Goal: Information Seeking & Learning: Check status

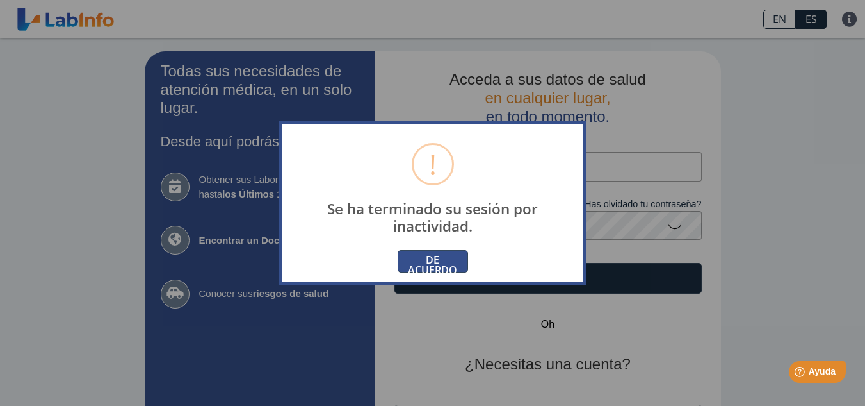
scroll to position [28, 0]
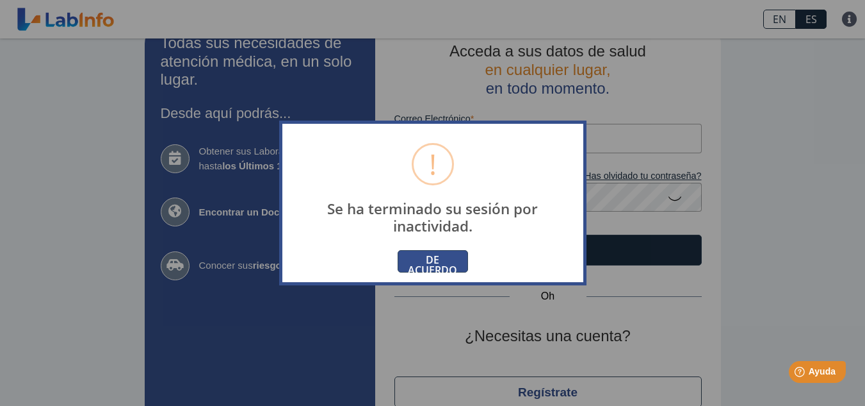
click at [438, 258] on font "DE ACUERDO" at bounding box center [432, 264] width 49 height 24
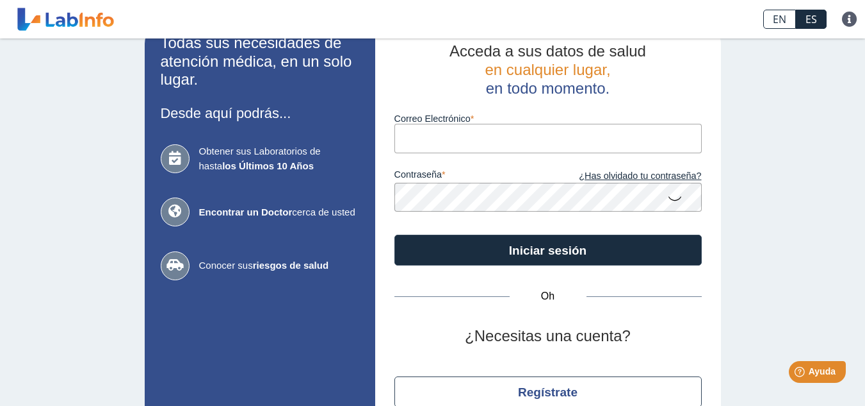
click at [512, 145] on input "Correo Electrónico" at bounding box center [549, 138] width 308 height 29
type input "[EMAIL_ADDRESS][DOMAIN_NAME]"
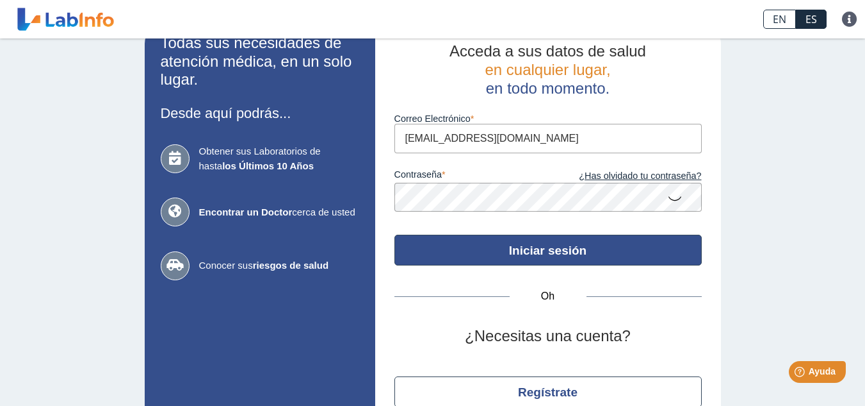
click at [554, 250] on font "Iniciar sesión" at bounding box center [548, 249] width 78 height 13
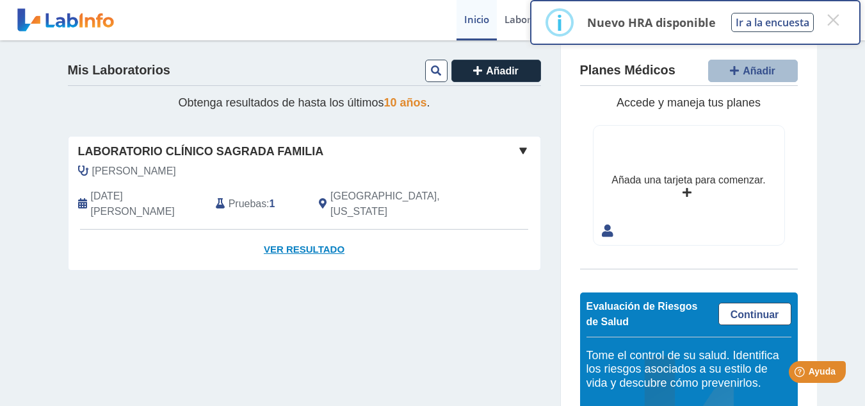
click at [300, 243] on font "Ver resultado" at bounding box center [304, 248] width 81 height 11
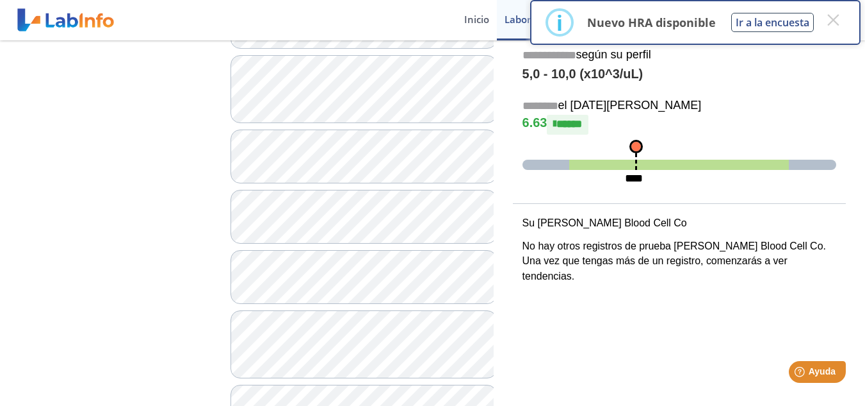
scroll to position [256, 0]
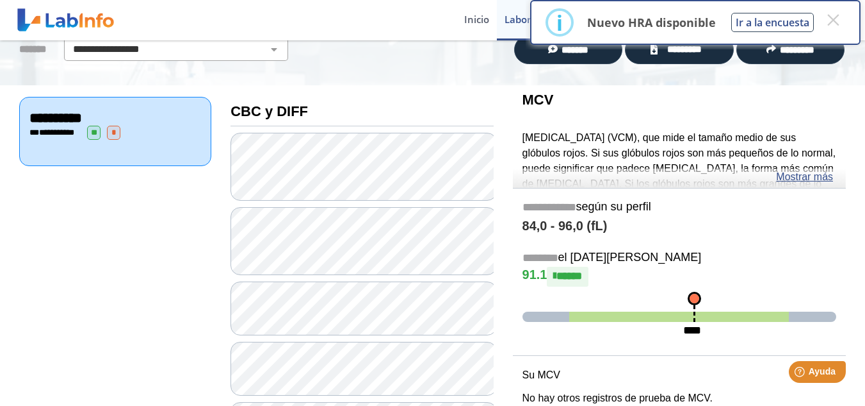
scroll to position [103, 0]
click at [817, 178] on font "Mostrar más" at bounding box center [804, 177] width 57 height 11
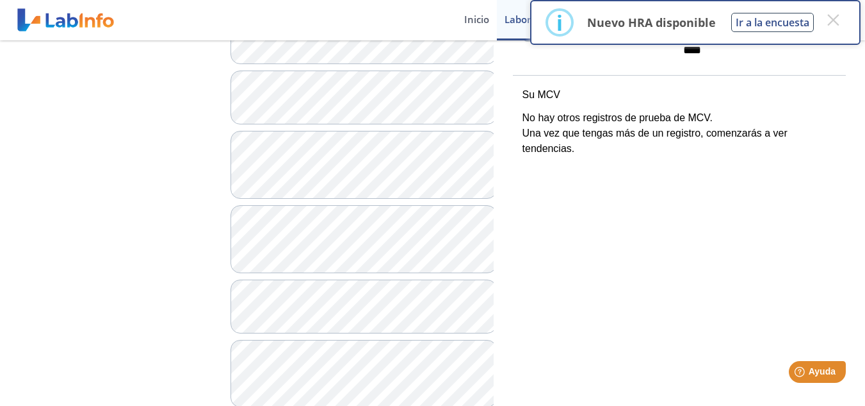
scroll to position [436, 0]
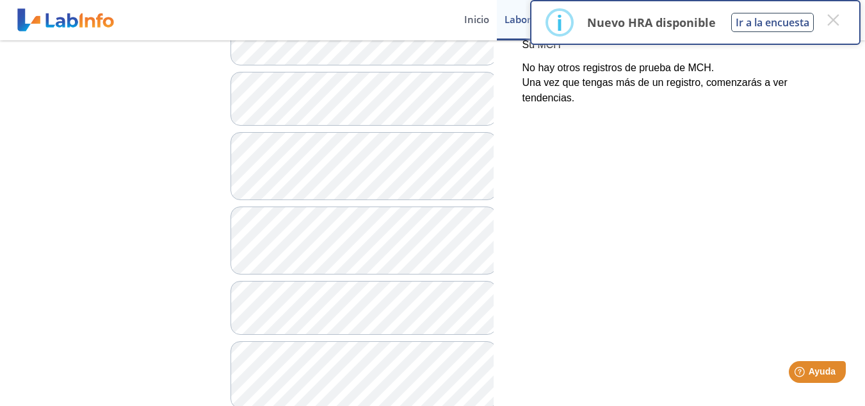
scroll to position [436, 0]
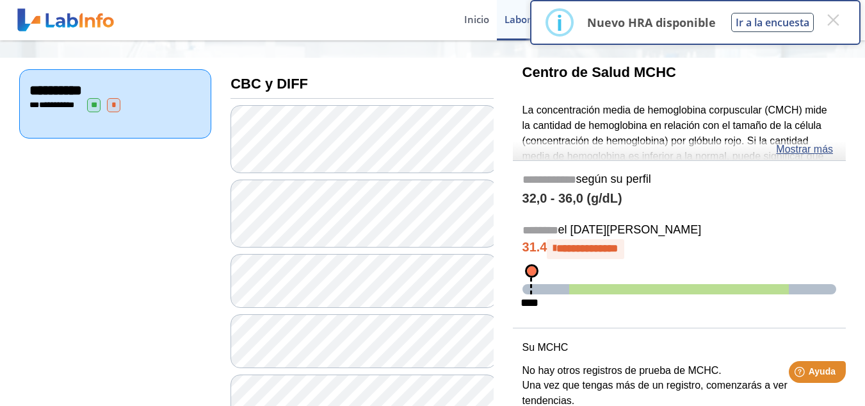
scroll to position [128, 0]
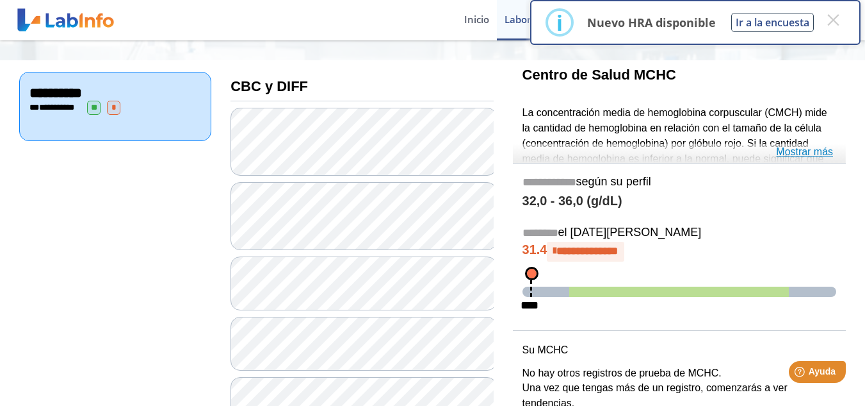
click at [810, 148] on font "Mostrar más" at bounding box center [804, 151] width 57 height 11
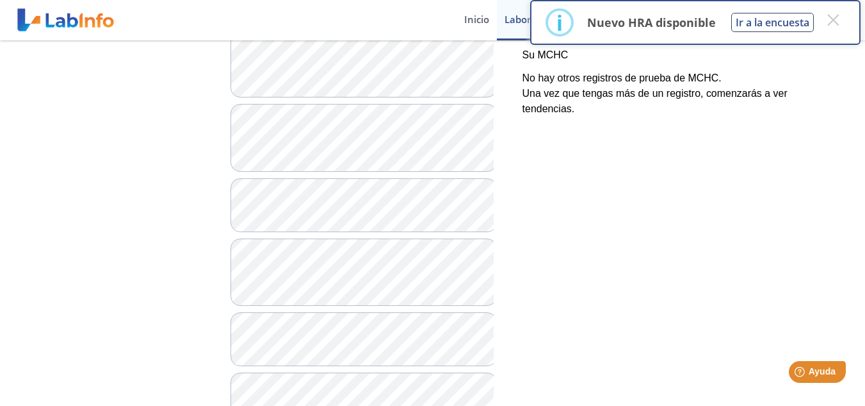
scroll to position [538, 0]
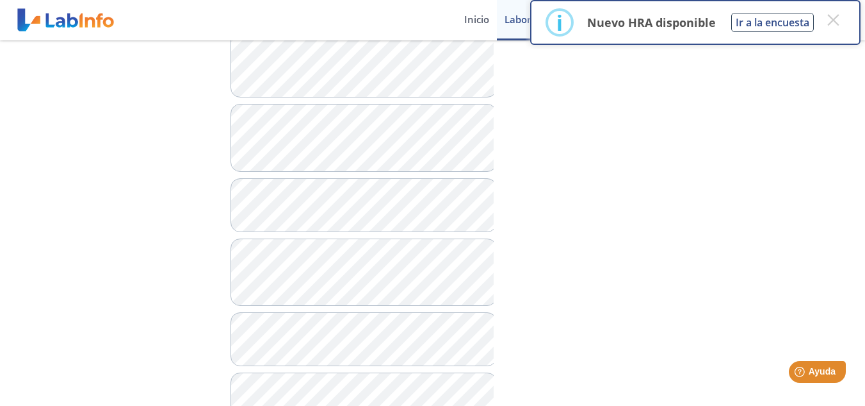
scroll to position [538, 0]
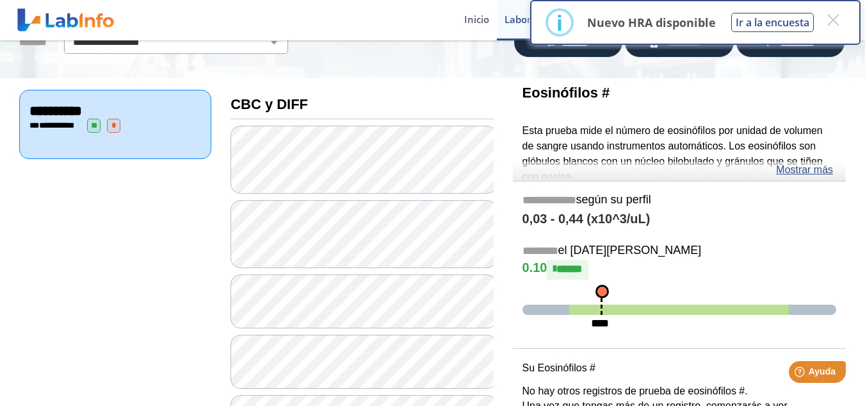
scroll to position [79, 0]
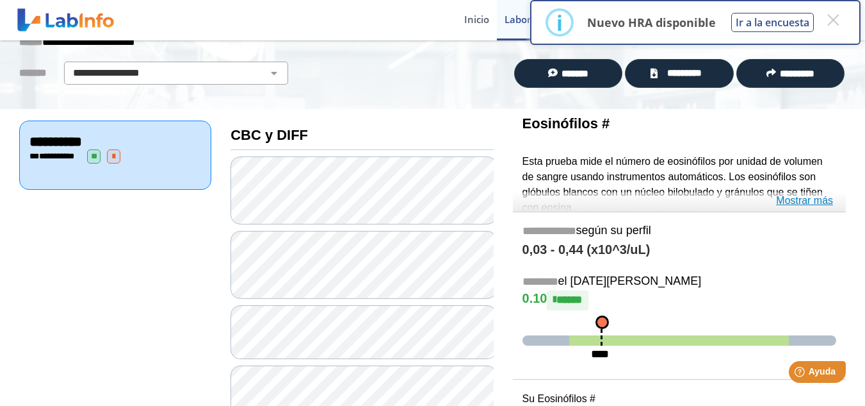
click at [803, 195] on font "Mostrar más" at bounding box center [804, 200] width 57 height 11
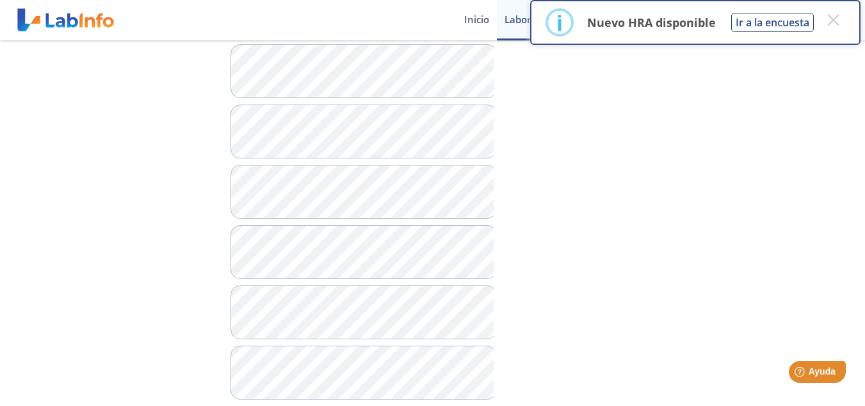
scroll to position [1130, 0]
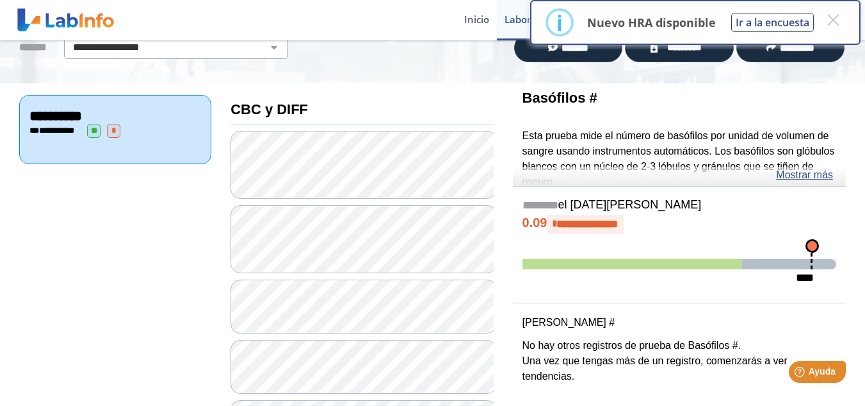
scroll to position [79, 0]
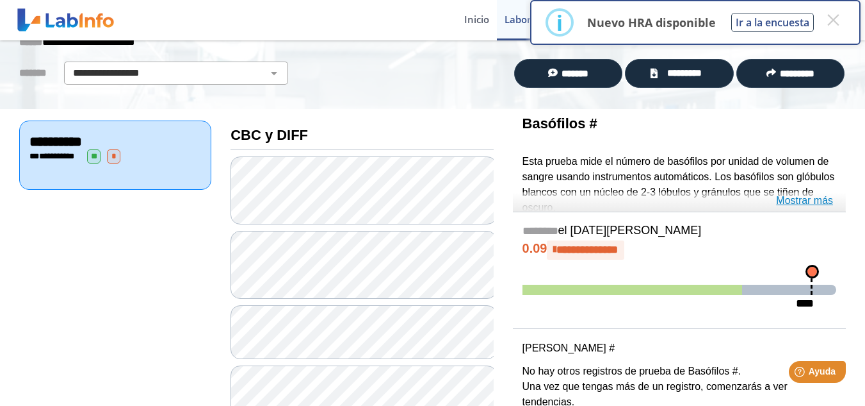
click at [792, 197] on font "Mostrar más" at bounding box center [804, 200] width 57 height 11
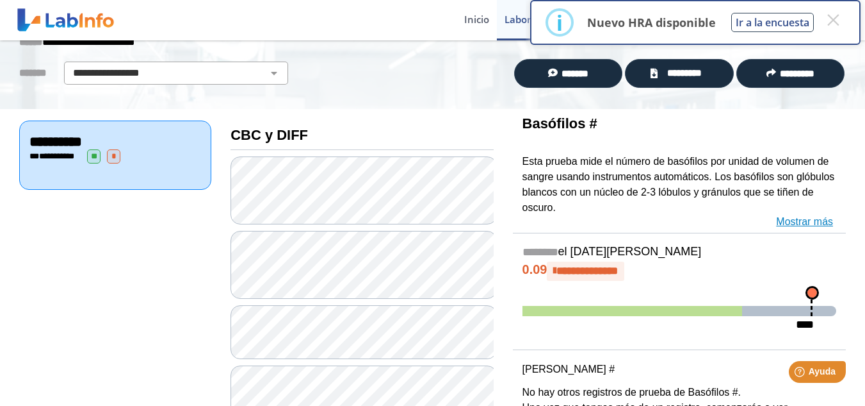
click at [796, 222] on font "Mostrar más" at bounding box center [804, 221] width 57 height 11
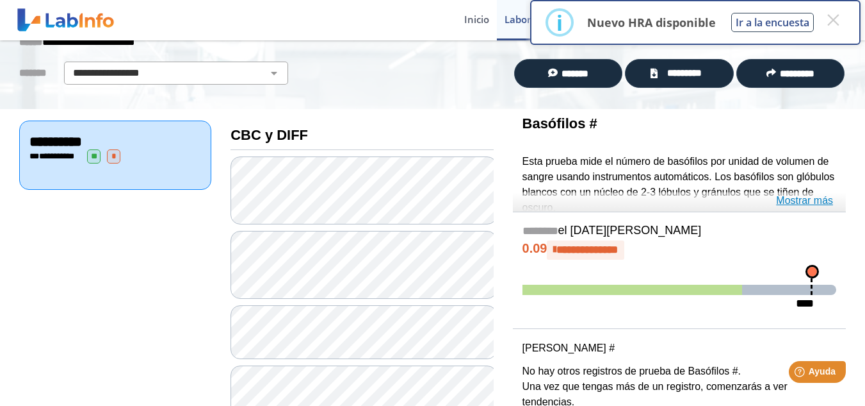
click at [792, 201] on font "Mostrar más" at bounding box center [804, 200] width 57 height 11
